Goal: Transaction & Acquisition: Purchase product/service

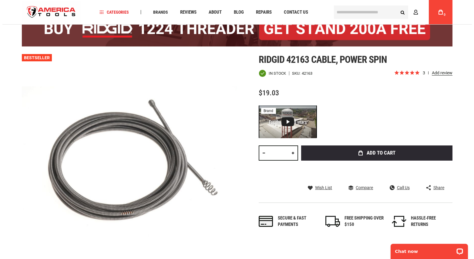
scroll to position [30, 0]
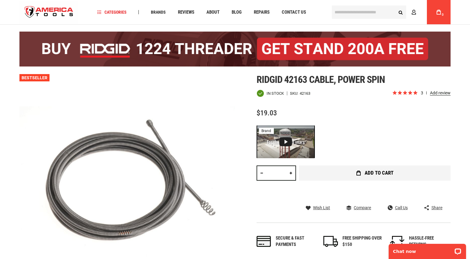
click at [361, 172] on button "Add to Cart" at bounding box center [374, 172] width 151 height 15
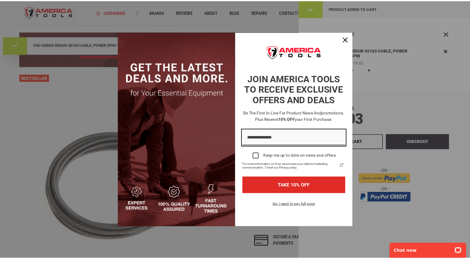
scroll to position [0, 0]
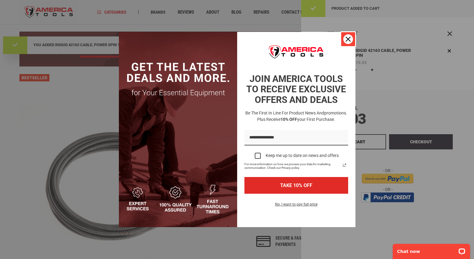
click at [344, 36] on button "Close" at bounding box center [348, 39] width 15 height 15
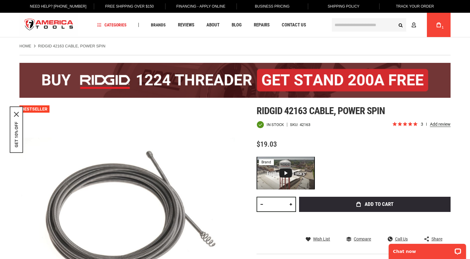
click at [436, 23] on link "My Cart 1" at bounding box center [439, 25] width 12 height 24
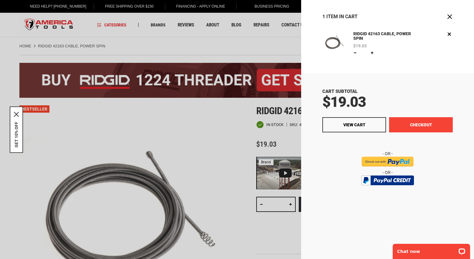
click at [419, 123] on button "Checkout" at bounding box center [421, 124] width 64 height 15
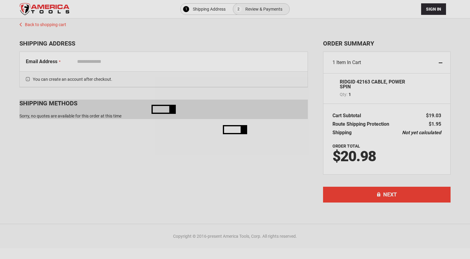
select select "**"
